Goal: Information Seeking & Learning: Understand process/instructions

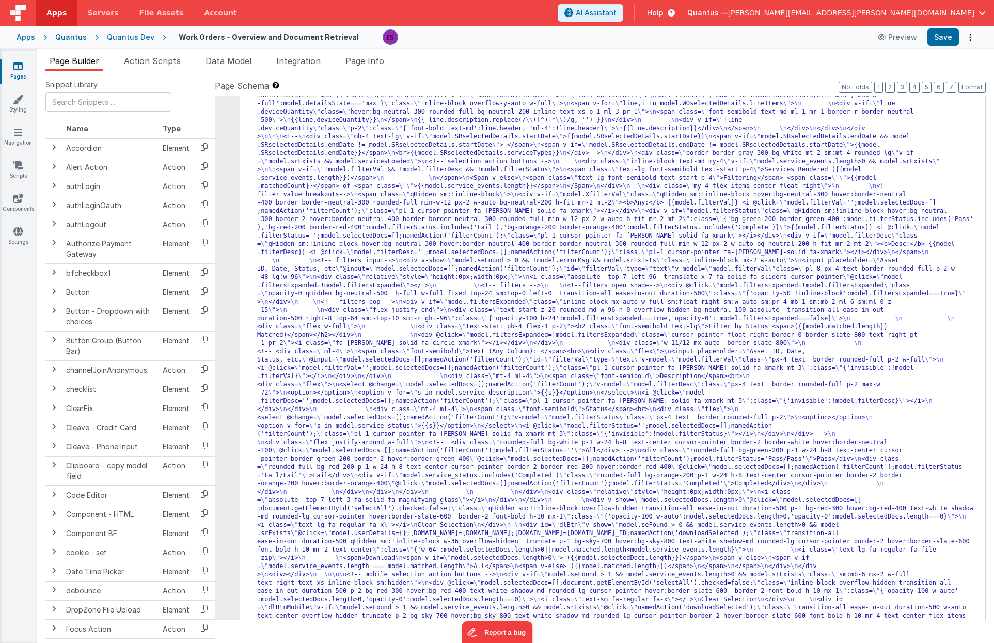
scroll to position [1029, 0]
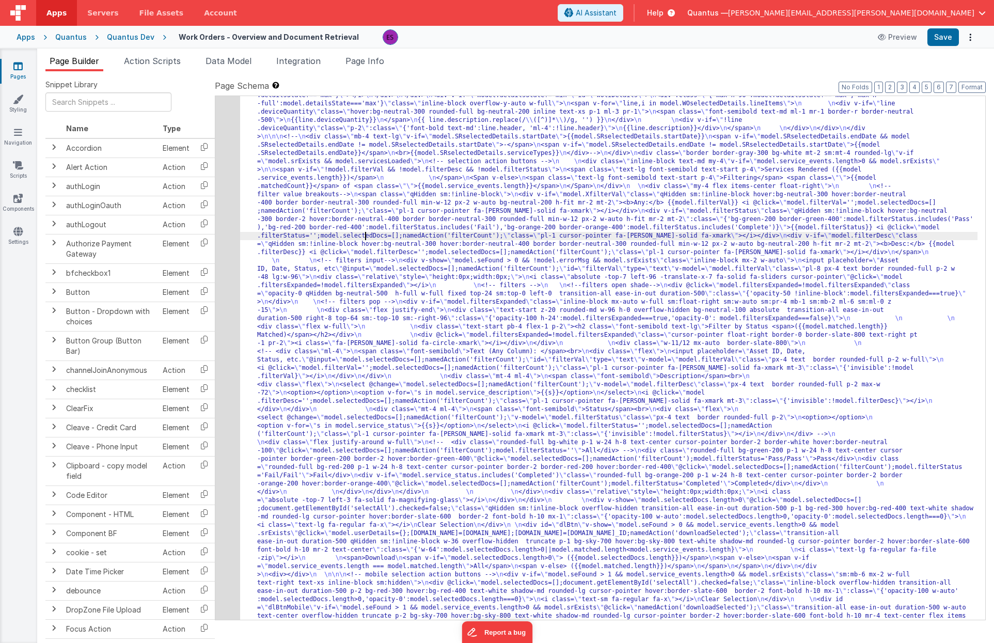
click at [131, 38] on div "Quantus Dev" at bounding box center [130, 37] width 47 height 10
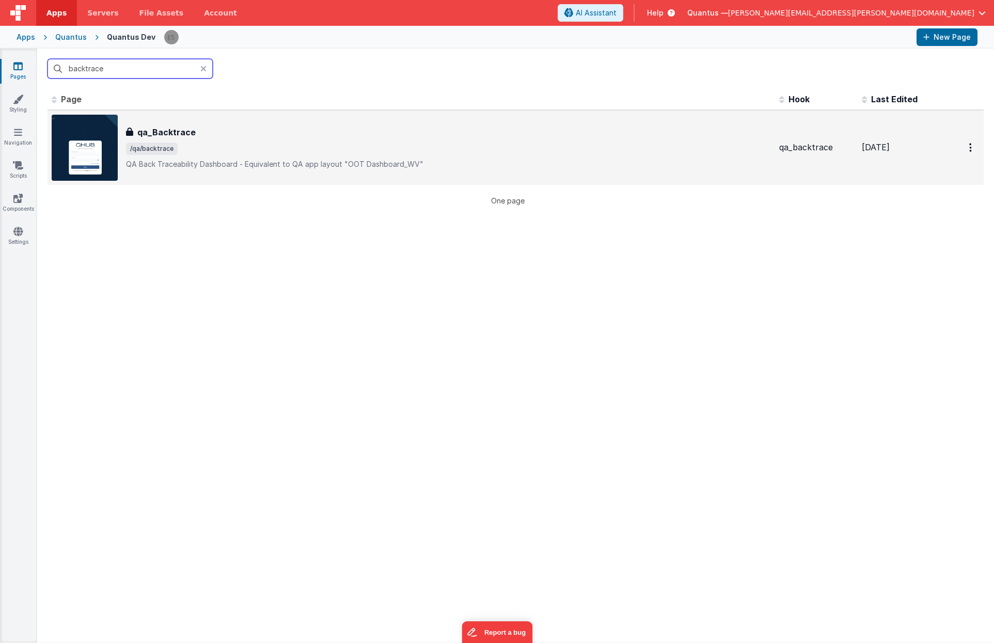
type input "backtrace"
click at [212, 124] on div "qa_Backtrace qa_Backtrace /qa/backtrace QA Back Traceability Dashboard - Equiva…" at bounding box center [411, 148] width 719 height 66
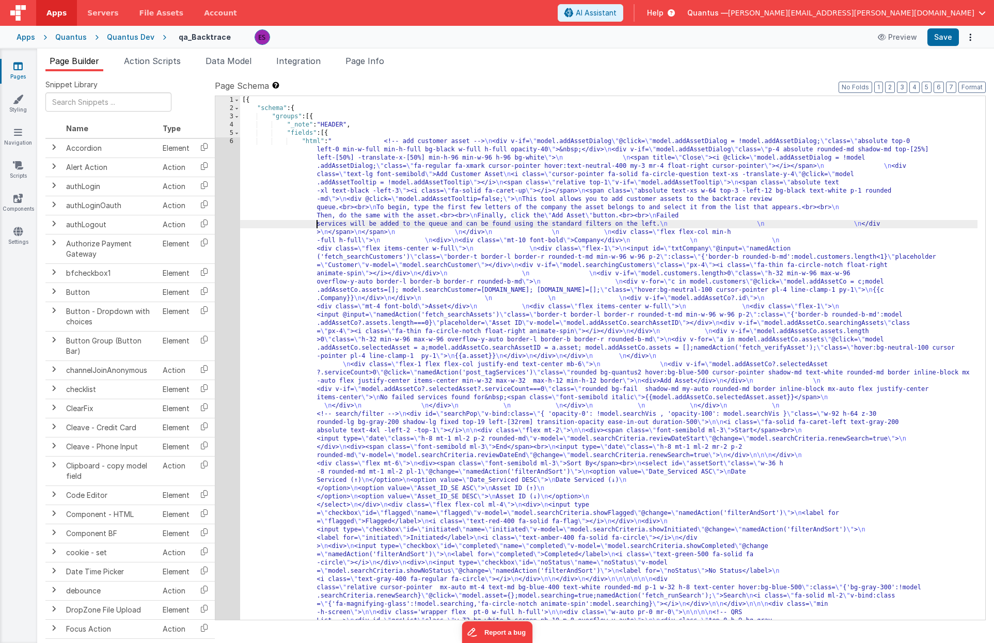
click at [157, 65] on span "Action Scripts" at bounding box center [152, 61] width 57 height 10
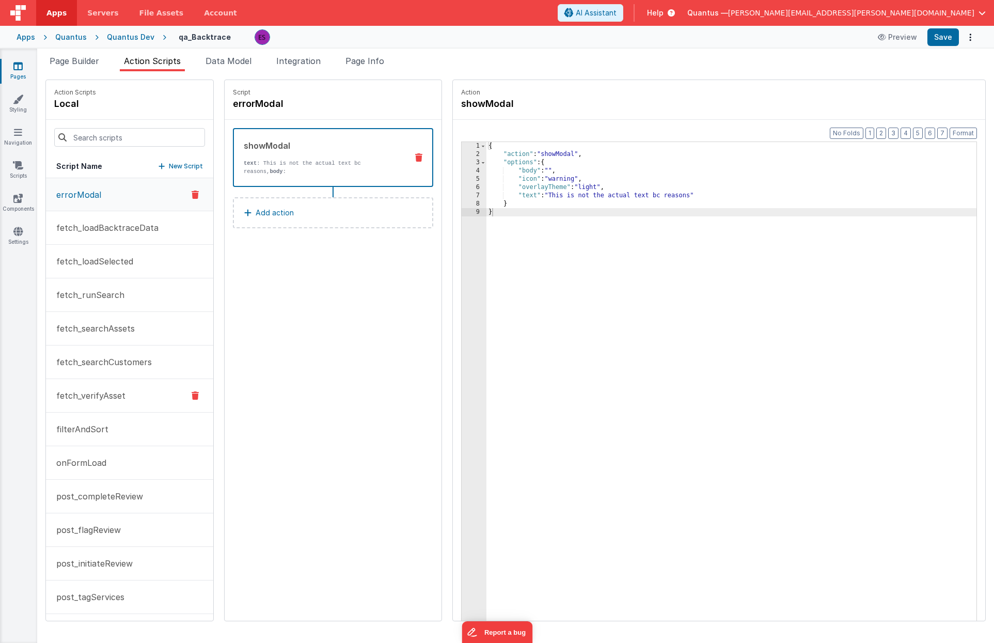
scroll to position [2, 0]
click at [101, 460] on p "onFormLoad" at bounding box center [78, 460] width 56 height 12
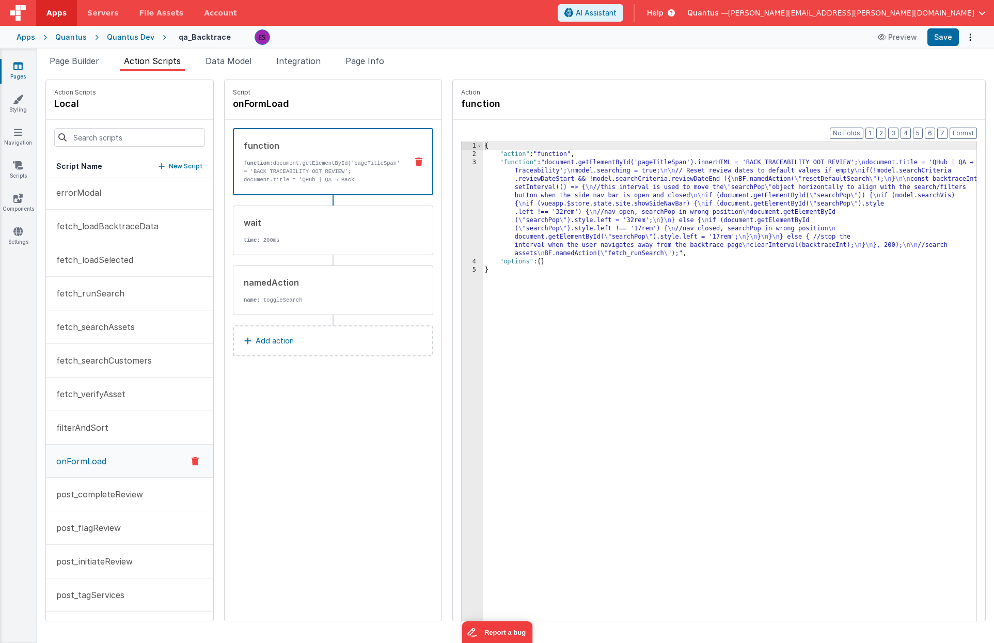
click at [513, 208] on div "{ "action" : "function" , "function" : "document.getElementById('pageTitleSpan'…" at bounding box center [743, 405] width 520 height 527
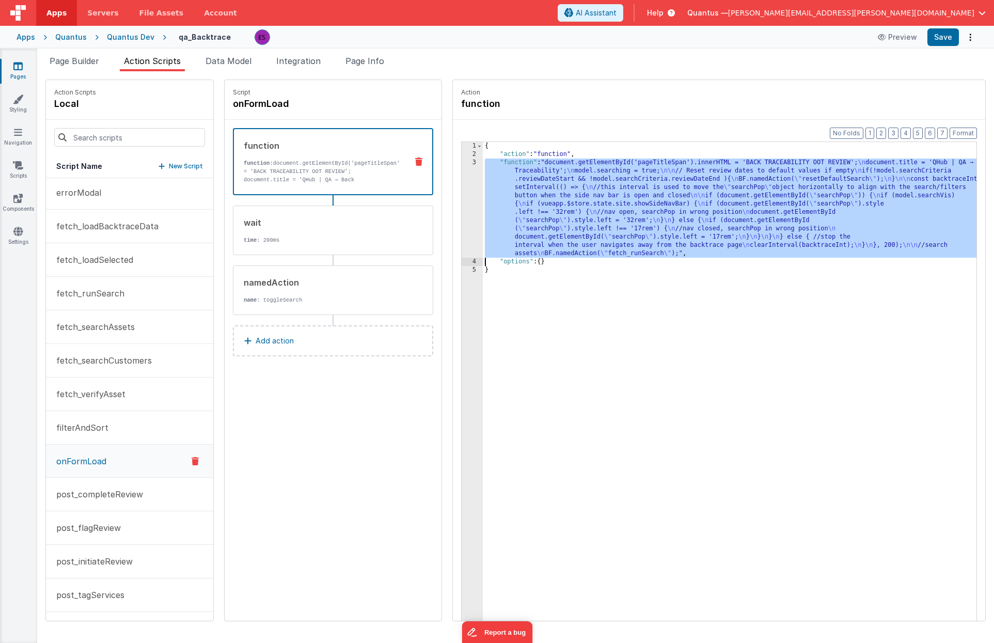
click at [462, 196] on div "3" at bounding box center [472, 207] width 21 height 99
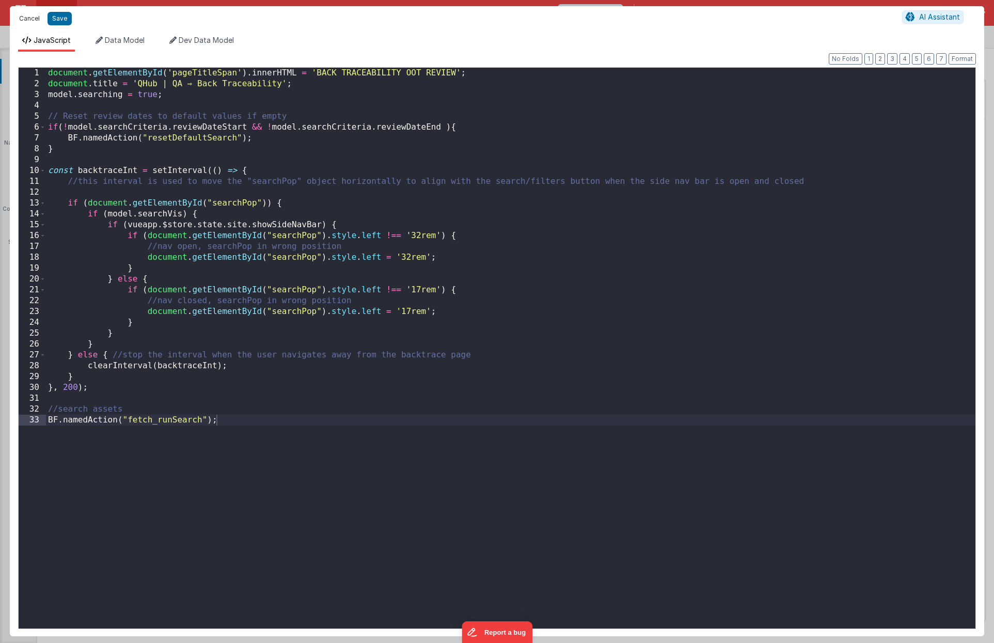
click at [30, 13] on button "Cancel" at bounding box center [29, 18] width 31 height 14
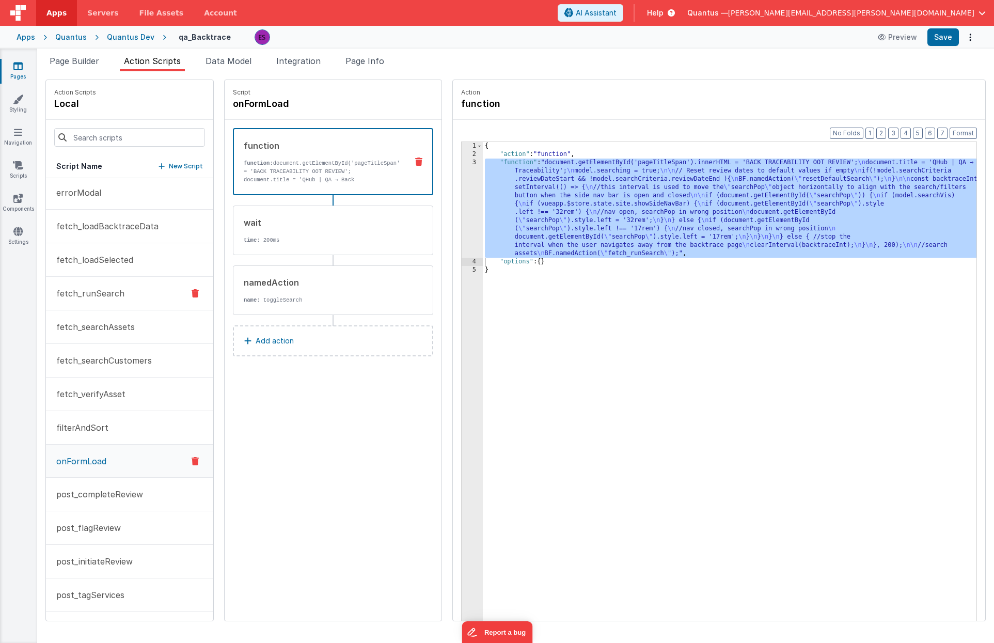
click at [87, 297] on p "fetch_runSearch" at bounding box center [87, 293] width 74 height 12
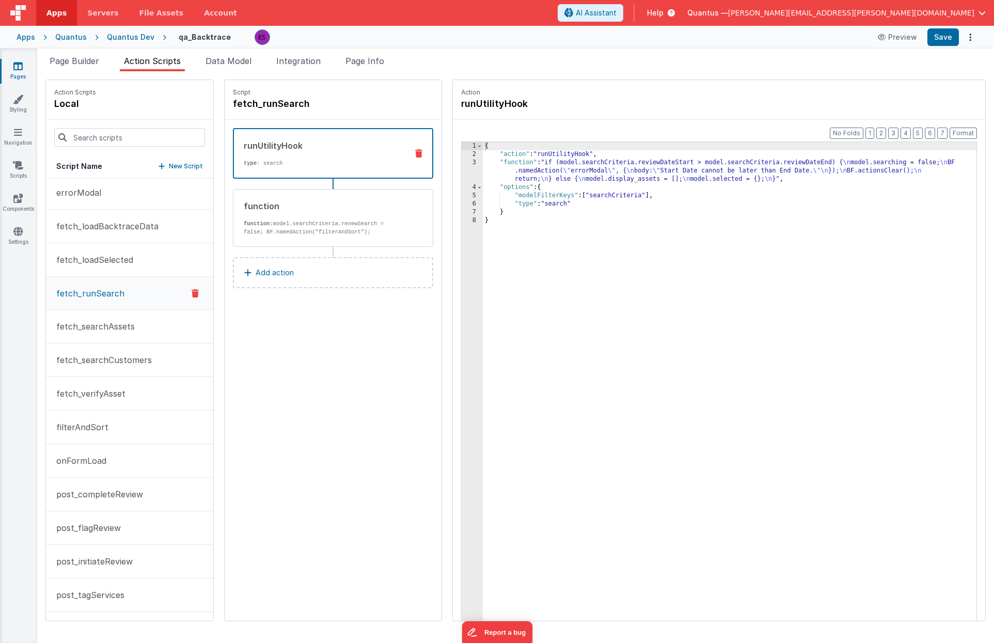
click at [487, 178] on div "{ "action" : "runUtilityHook" , "function" : "if (model.searchCriteria.reviewDa…" at bounding box center [743, 405] width 520 height 527
click at [462, 175] on div "3" at bounding box center [472, 170] width 21 height 25
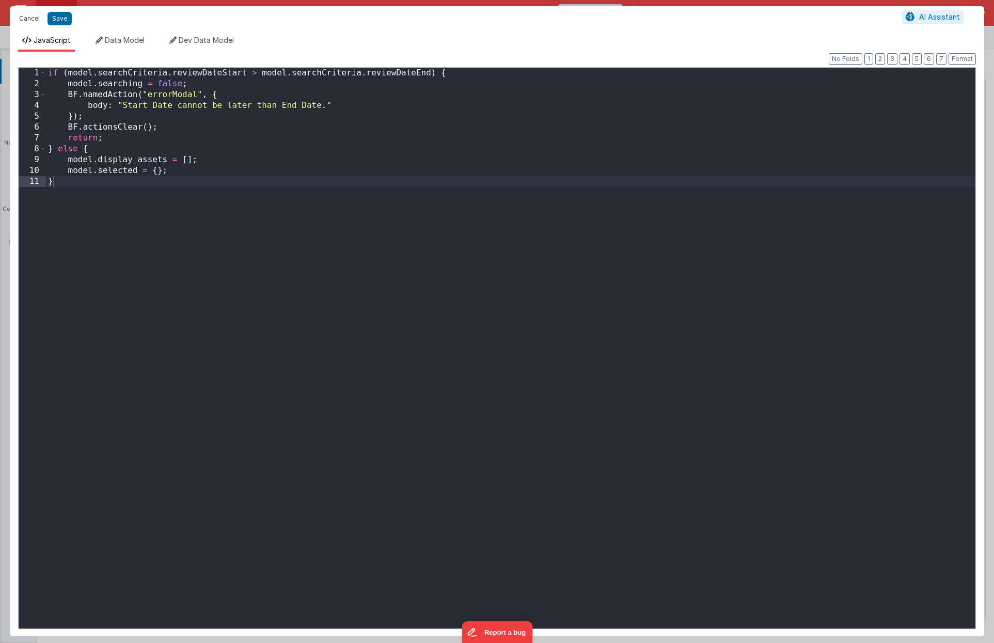
click at [31, 13] on button "Cancel" at bounding box center [29, 18] width 31 height 14
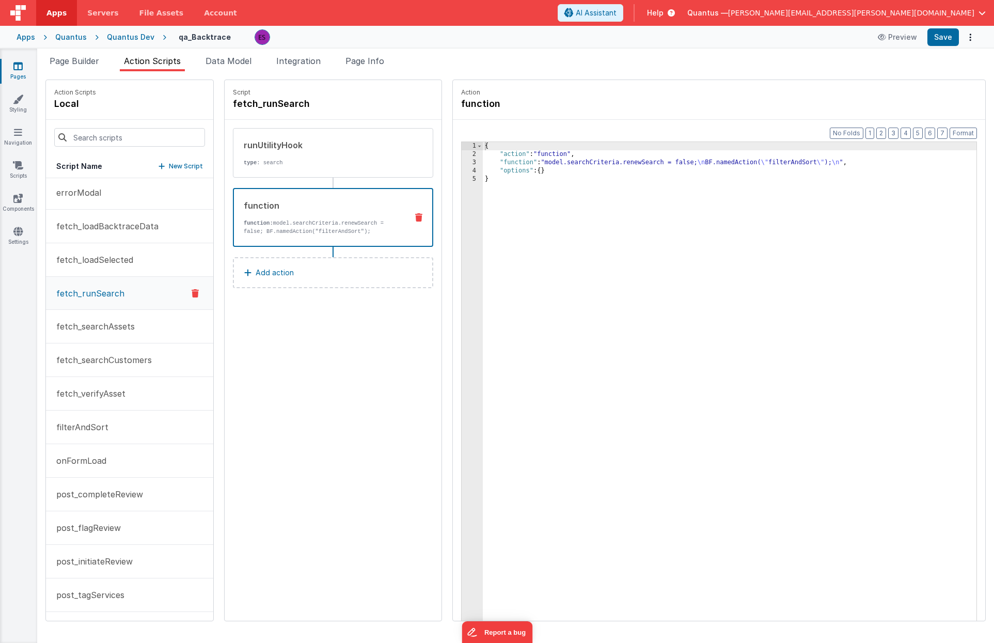
click at [248, 234] on p "function: model.searchCriteria.renewSearch = false; BF.namedAction("filterAndSo…" at bounding box center [321, 227] width 155 height 17
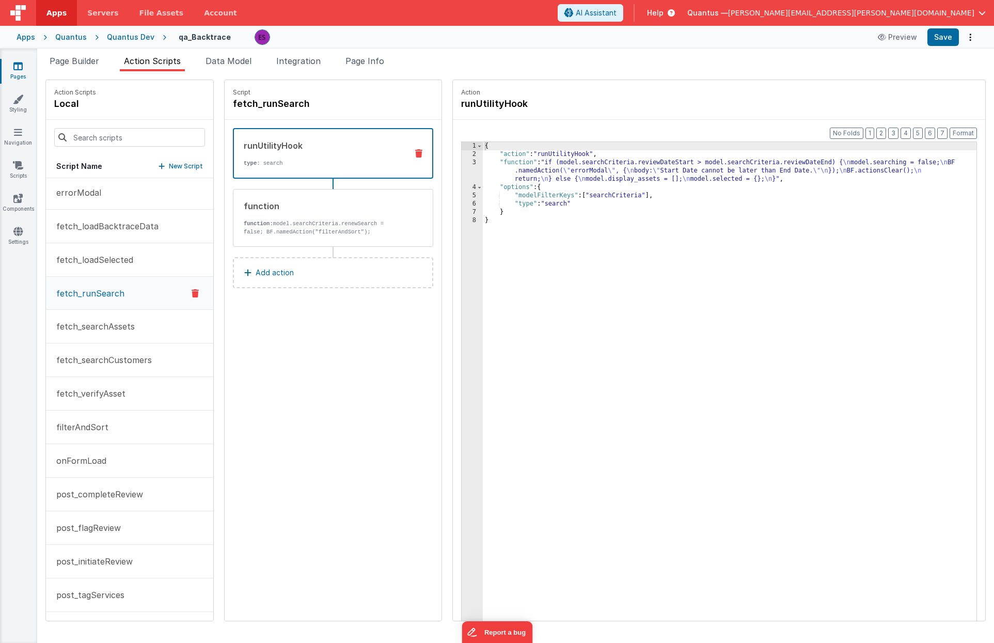
click at [266, 160] on p "type : search" at bounding box center [321, 163] width 155 height 8
